Goal: Transaction & Acquisition: Purchase product/service

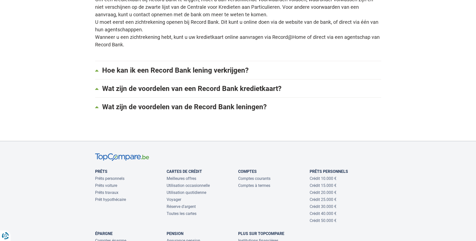
scroll to position [628, 0]
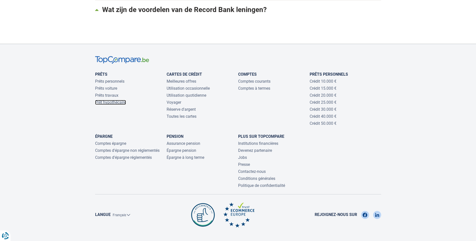
click at [113, 100] on link "Prêt hypothécaire" at bounding box center [110, 102] width 31 height 5
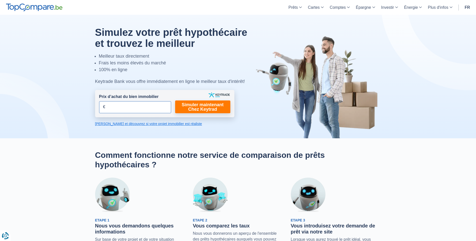
click at [152, 111] on input "Prix d’achat du bien immobilier" at bounding box center [135, 107] width 72 height 12
type input "500.000"
click at [202, 108] on link "Simuler maintenant Chez Keytrad" at bounding box center [202, 107] width 55 height 13
click at [208, 106] on link "Simuler maintenant Chez Keytrad" at bounding box center [202, 107] width 55 height 13
click at [143, 123] on link "Calculez et découvrez si votre projet immobilier est réaliste" at bounding box center [164, 123] width 139 height 5
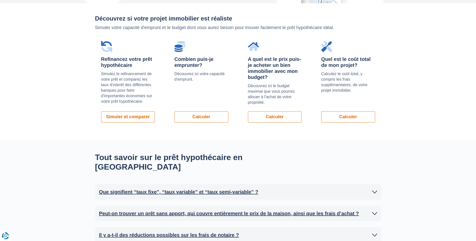
scroll to position [356, 0]
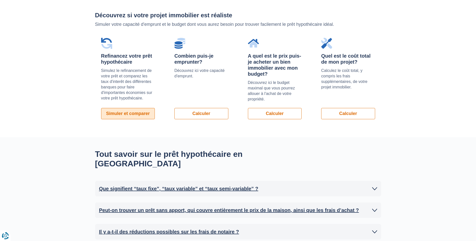
click at [134, 112] on link "Simuler et comparer" at bounding box center [128, 113] width 54 height 11
